Goal: Transaction & Acquisition: Purchase product/service

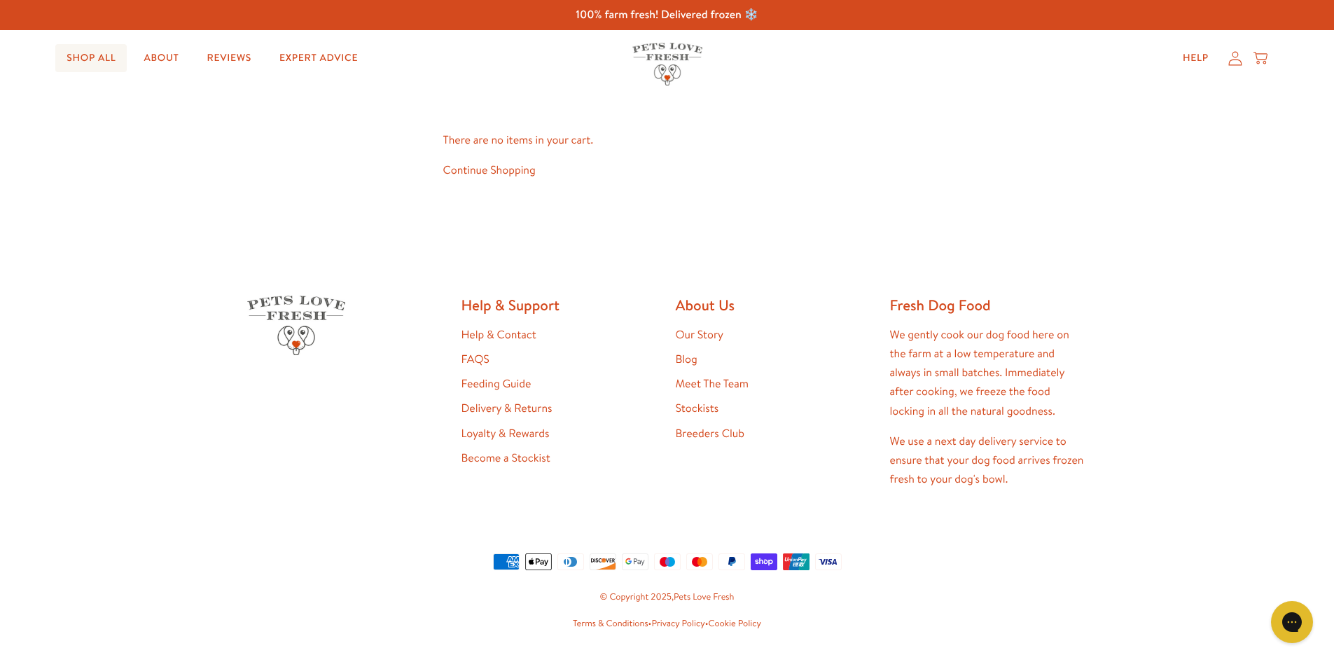
click at [96, 58] on link "Shop All" at bounding box center [90, 58] width 71 height 28
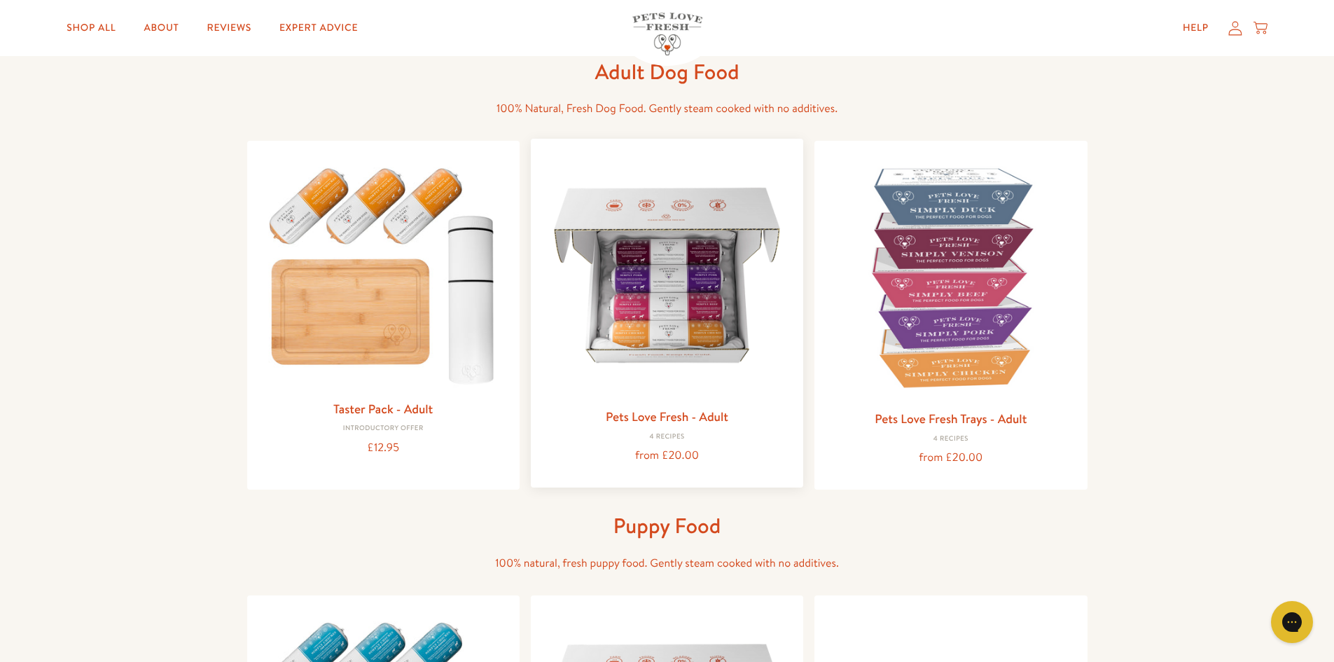
scroll to position [70, 0]
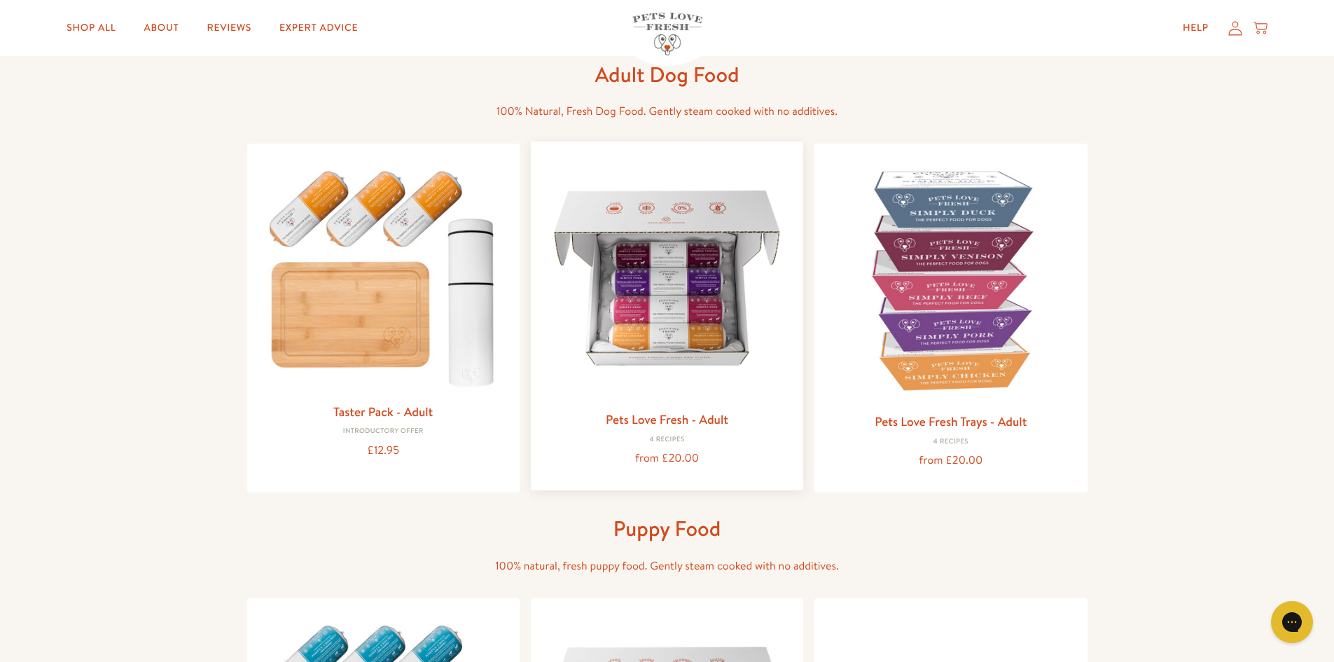
click at [637, 310] on img at bounding box center [667, 278] width 250 height 250
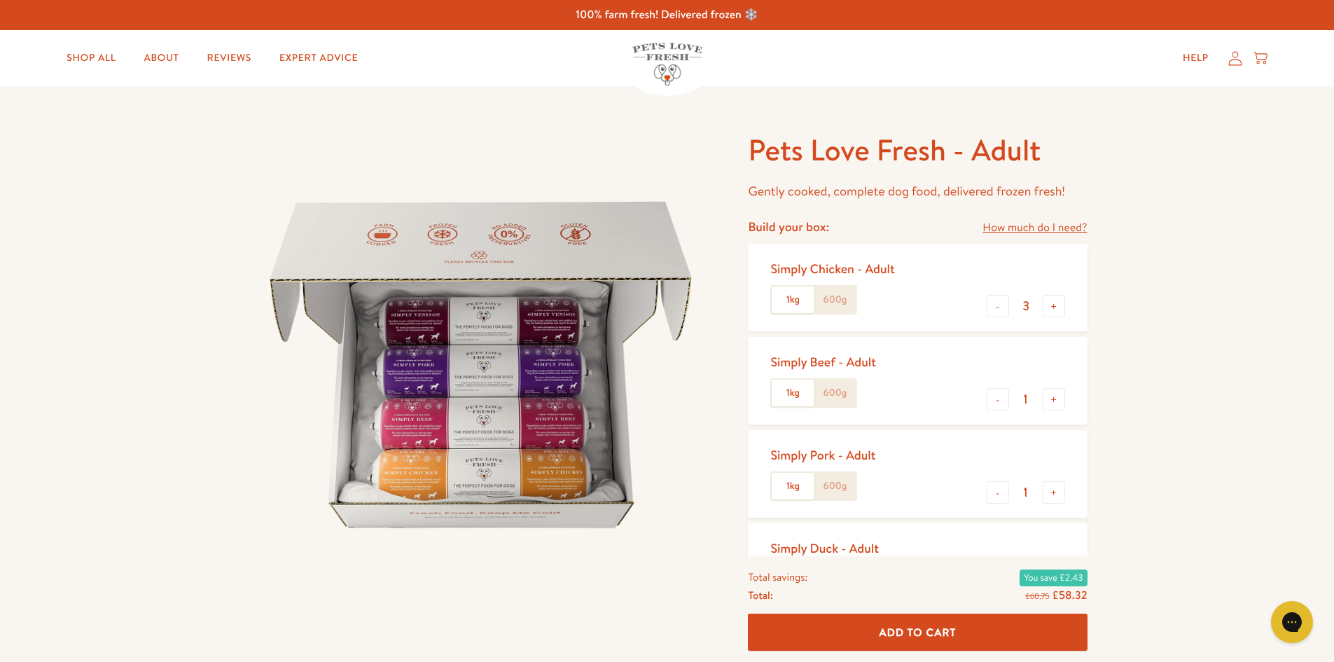
click at [780, 296] on label "1kg" at bounding box center [793, 300] width 42 height 27
click at [0, 0] on input "1kg" at bounding box center [0, 0] width 0 height 0
click at [1050, 305] on button "+" at bounding box center [1054, 306] width 22 height 22
type input "5"
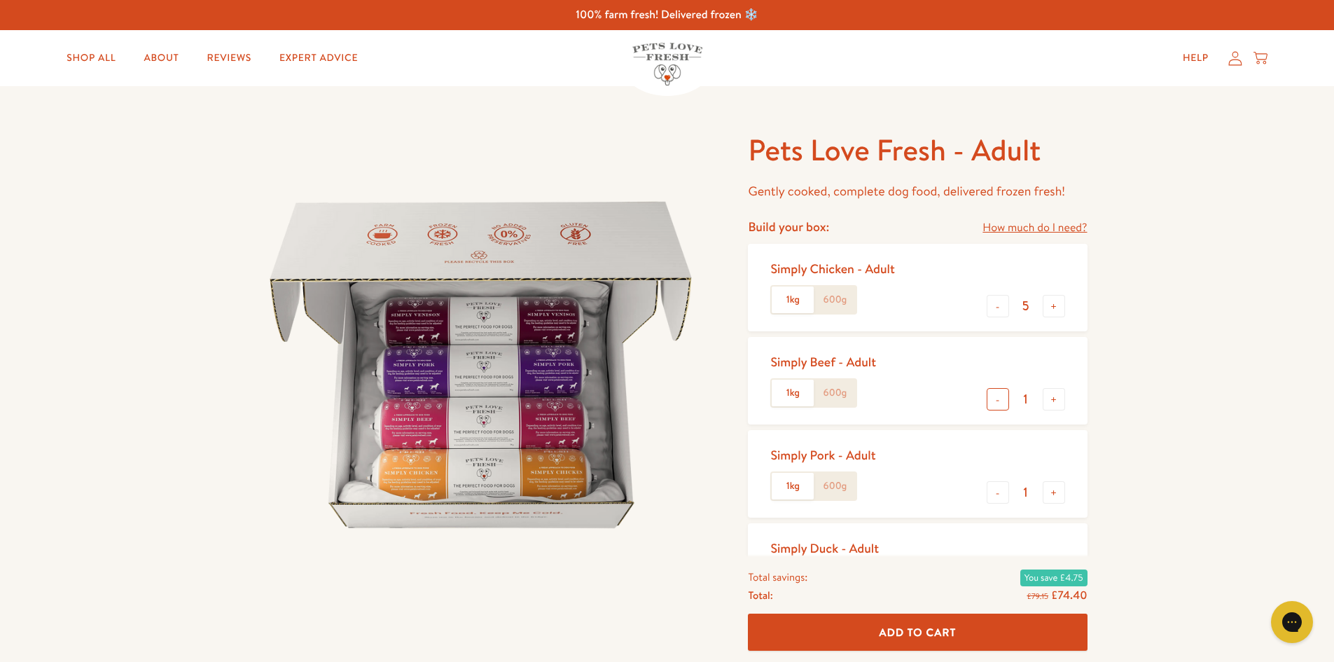
click at [994, 394] on button "-" at bounding box center [998, 399] width 22 height 22
type input "0"
click at [995, 497] on button "-" at bounding box center [998, 492] width 22 height 22
type input "0"
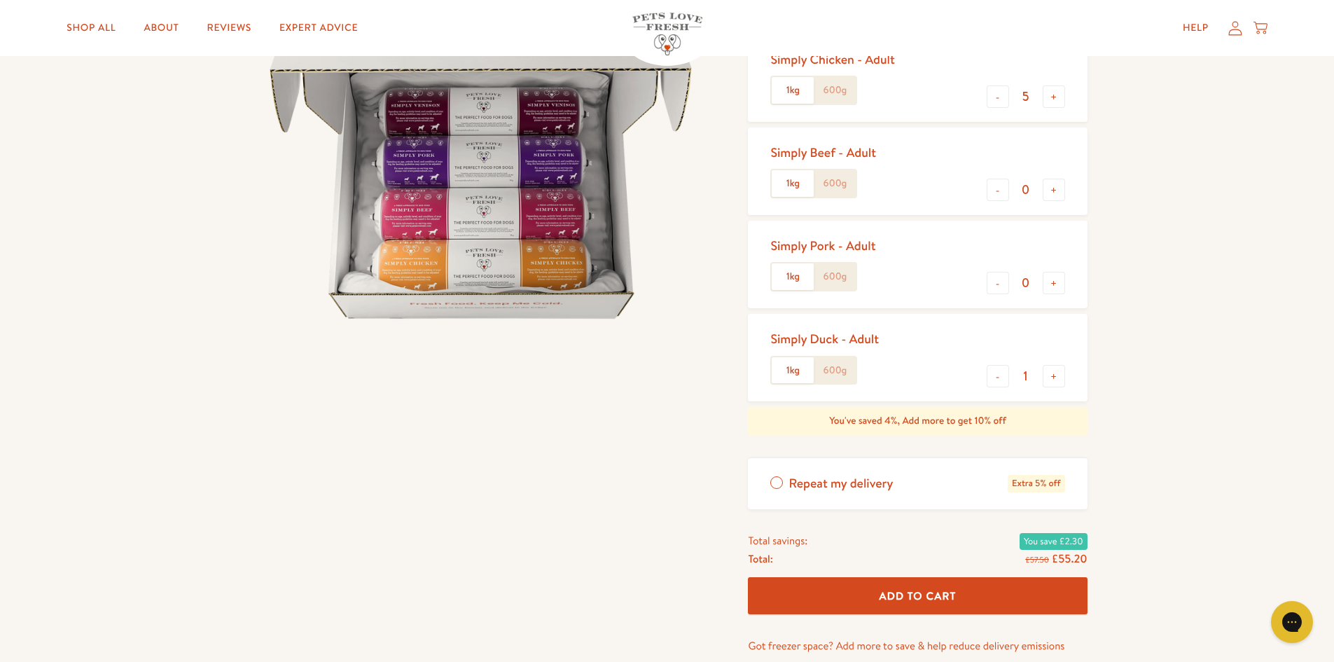
scroll to position [210, 0]
click at [1049, 376] on button "+" at bounding box center [1054, 375] width 22 height 22
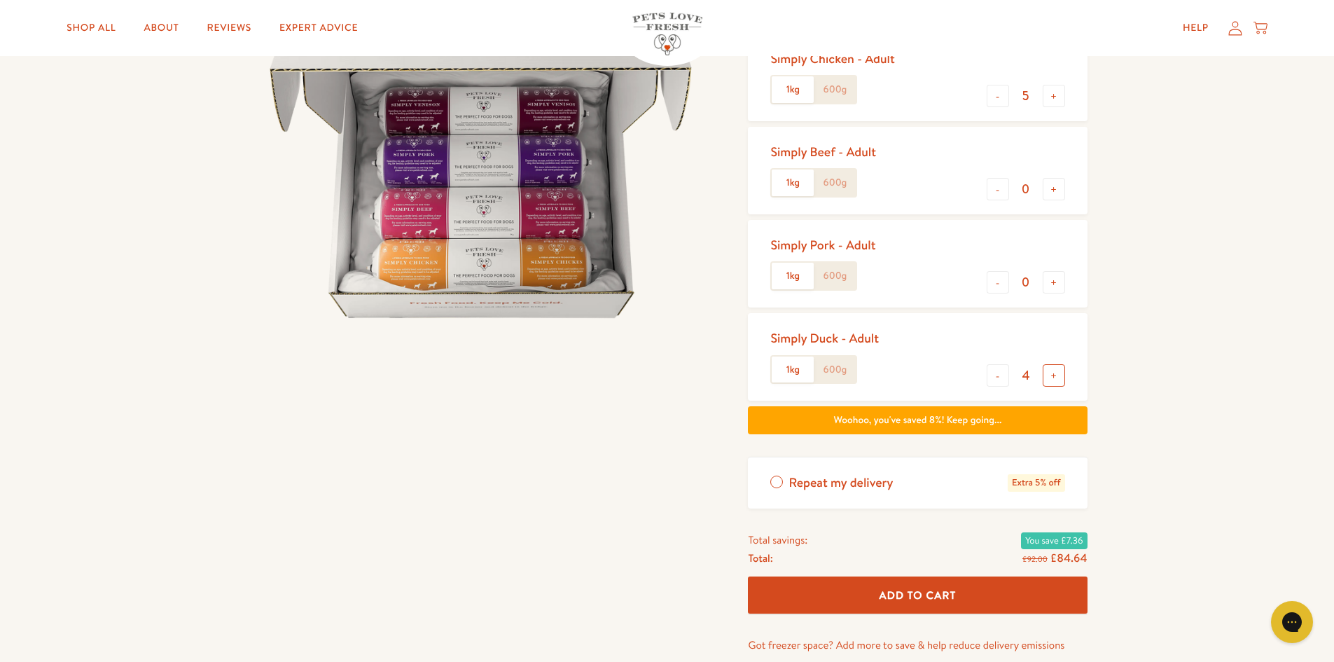
click at [1049, 376] on button "+" at bounding box center [1054, 375] width 22 height 22
type input "5"
click at [906, 594] on span "Add To Cart" at bounding box center [918, 595] width 77 height 15
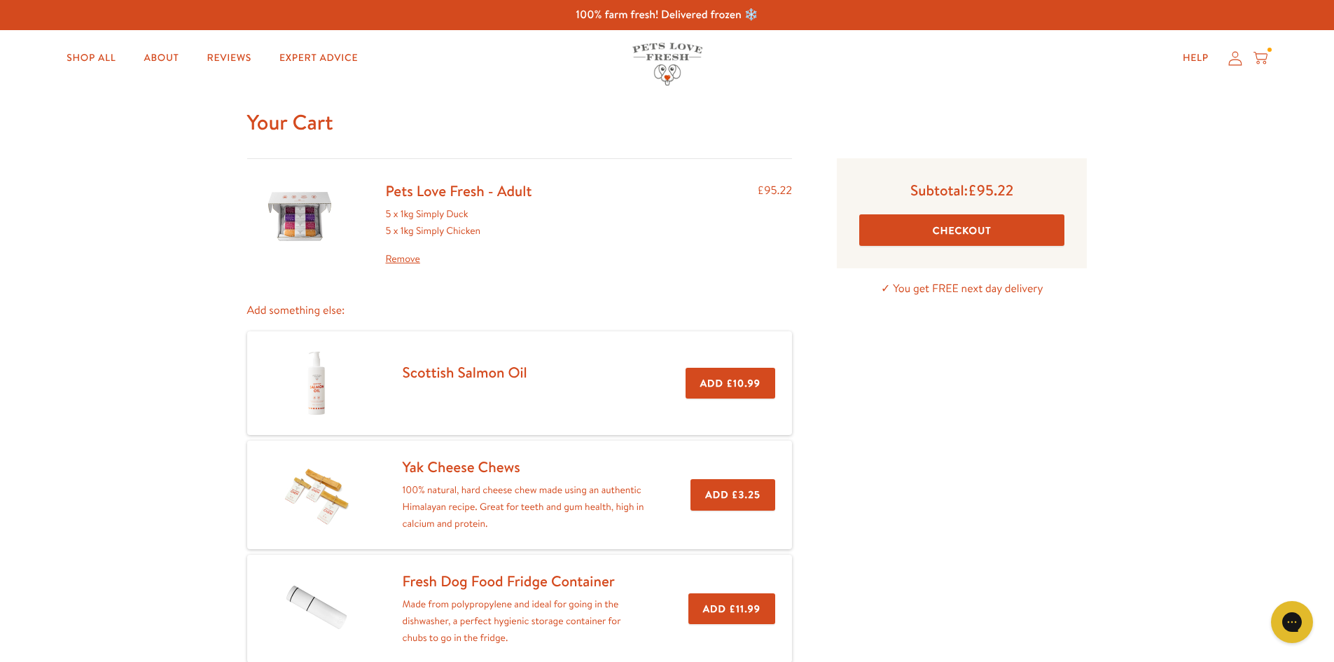
click at [945, 231] on button "Checkout" at bounding box center [962, 230] width 205 height 32
